Goal: Transaction & Acquisition: Subscribe to service/newsletter

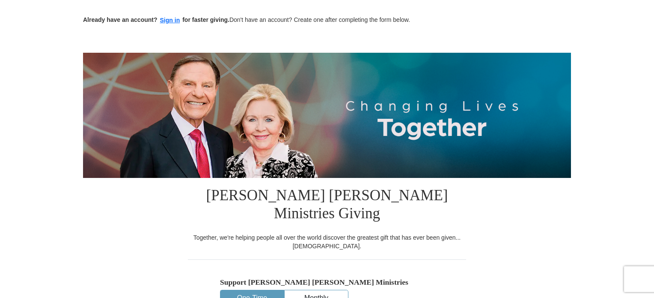
scroll to position [128, 0]
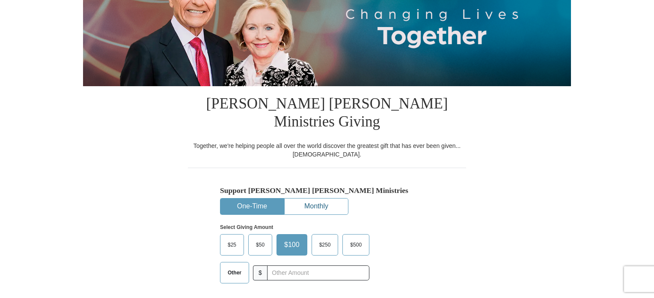
click at [314, 198] on button "Monthly" at bounding box center [316, 206] width 63 height 16
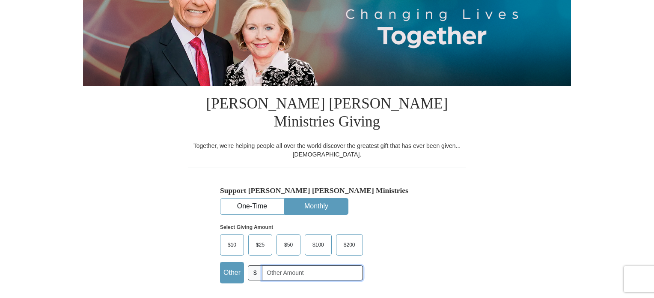
click at [269, 265] on input "text" at bounding box center [312, 272] width 101 height 15
type input "20"
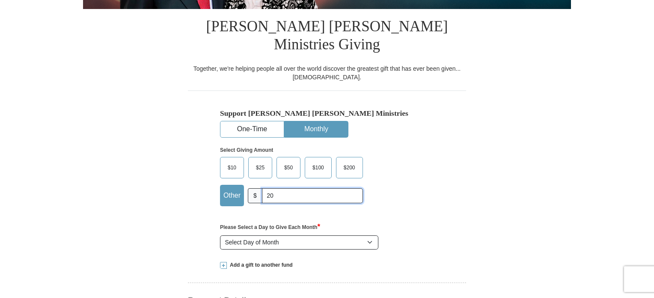
scroll to position [214, 0]
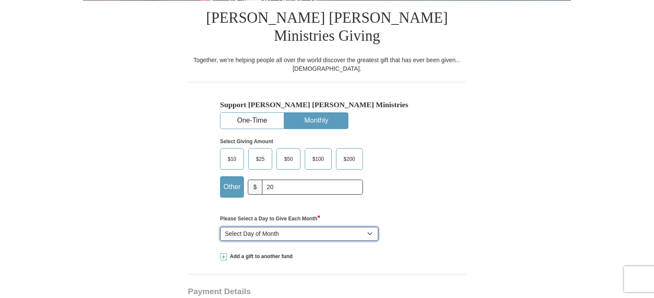
click at [371, 227] on select "Select Day of Month 1 2 3 4 5 6 7 8 9 10 11 12 13 14 15 16 17 18 19 20 21 22 23…" at bounding box center [299, 234] width 158 height 15
select select "2"
click at [220, 227] on select "Select Day of Month 1 2 3 4 5 6 7 8 9 10 11 12 13 14 15 16 17 18 19 20 21 22 23…" at bounding box center [299, 234] width 158 height 15
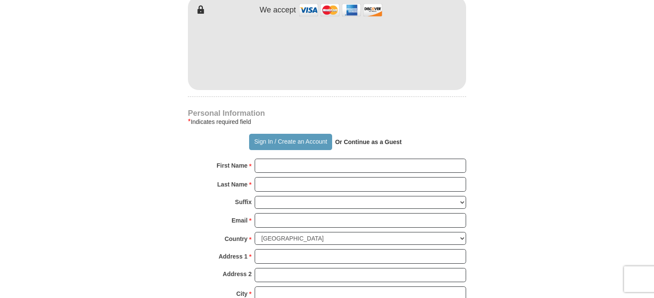
scroll to position [557, 0]
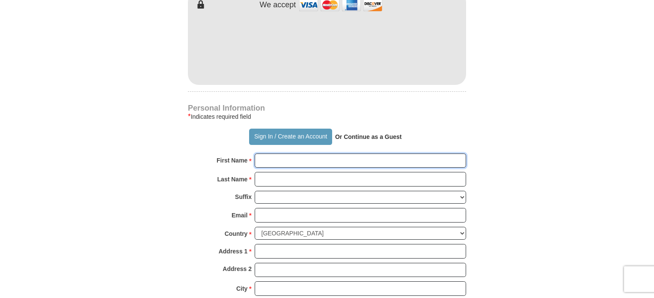
click at [288, 153] on input "First Name *" at bounding box center [361, 160] width 212 height 15
type input "[PERSON_NAME]"
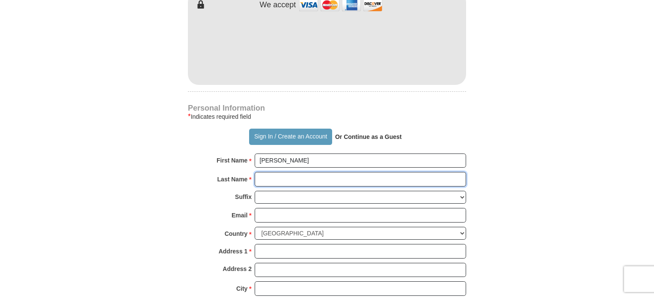
click at [293, 172] on input "Last Name *" at bounding box center [361, 179] width 212 height 15
type input "[PERSON_NAME]"
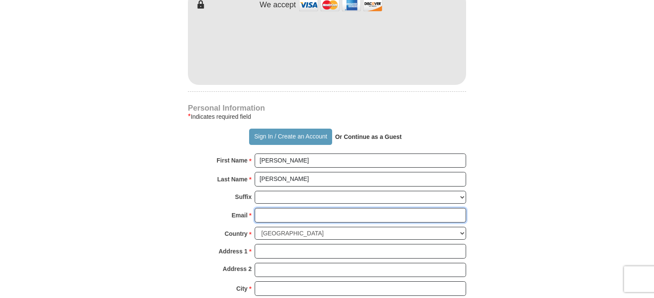
click at [282, 208] on input "Email *" at bounding box center [361, 215] width 212 height 15
type input "[EMAIL_ADDRESS][DOMAIN_NAME]"
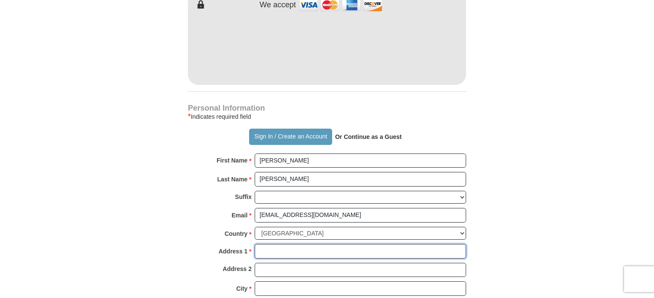
type input "[STREET_ADDRESS][PERSON_NAME]"
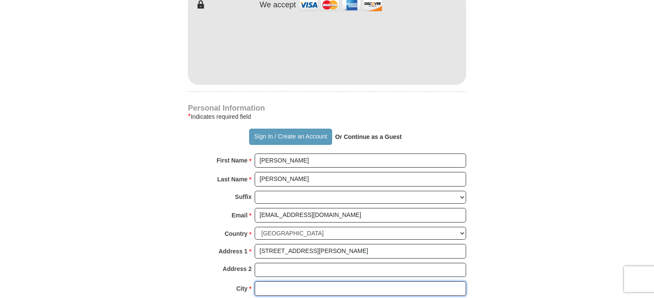
type input "[GEOGRAPHIC_DATA]"
select select "[GEOGRAPHIC_DATA]"
type input "76244"
type input "2145511077"
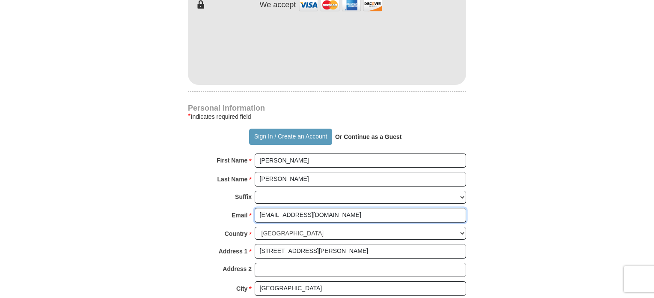
scroll to position [600, 0]
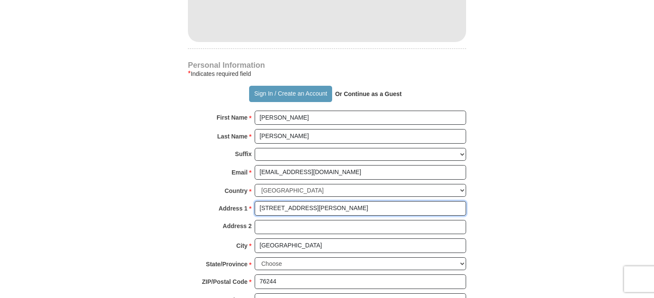
click at [314, 201] on input "[STREET_ADDRESS][PERSON_NAME]" at bounding box center [361, 208] width 212 height 15
type input "[STREET_ADDRESS]"
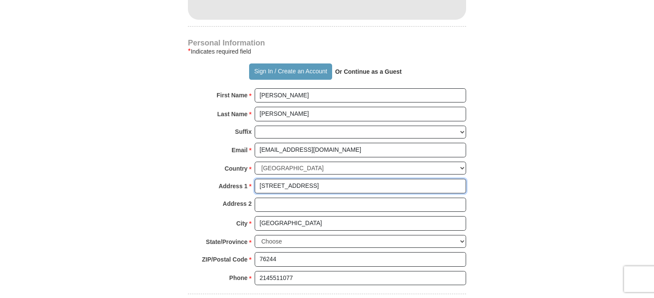
scroll to position [642, 0]
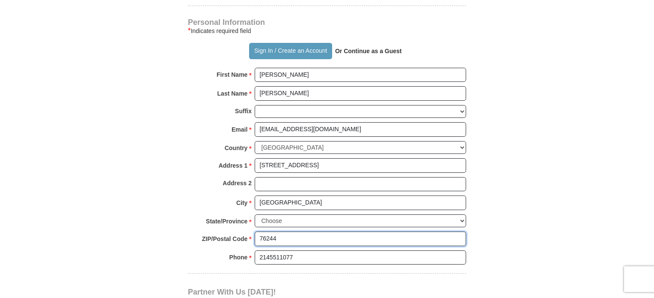
click at [280, 231] on input "76244" at bounding box center [361, 238] width 212 height 15
type input "76008"
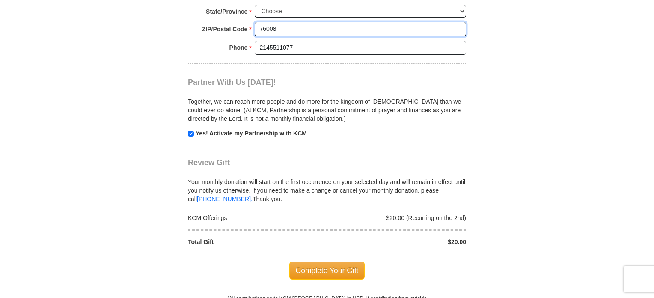
scroll to position [857, 0]
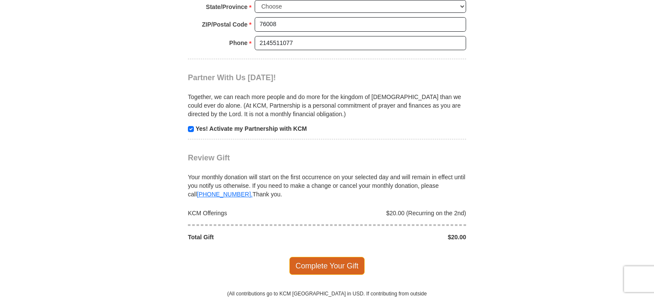
click at [317, 257] on span "Complete Your Gift" at bounding box center [328, 266] width 76 height 18
